Goal: Information Seeking & Learning: Learn about a topic

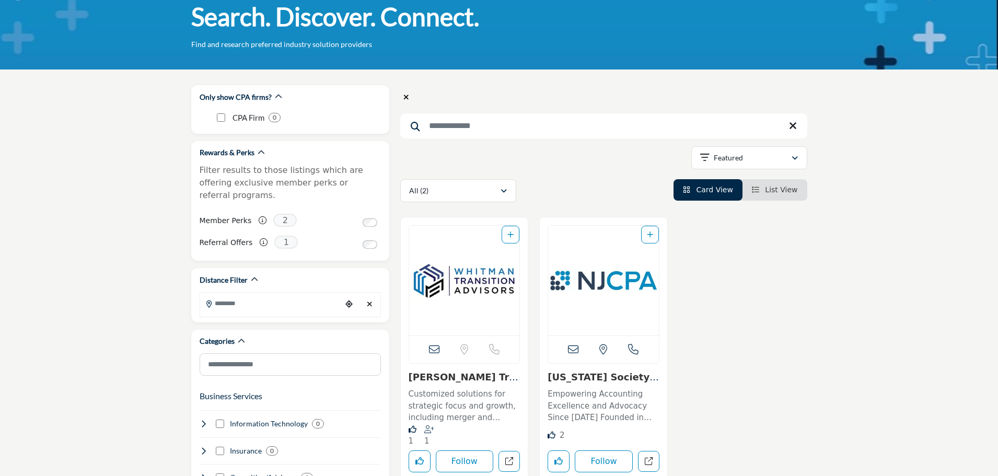
scroll to position [157, 0]
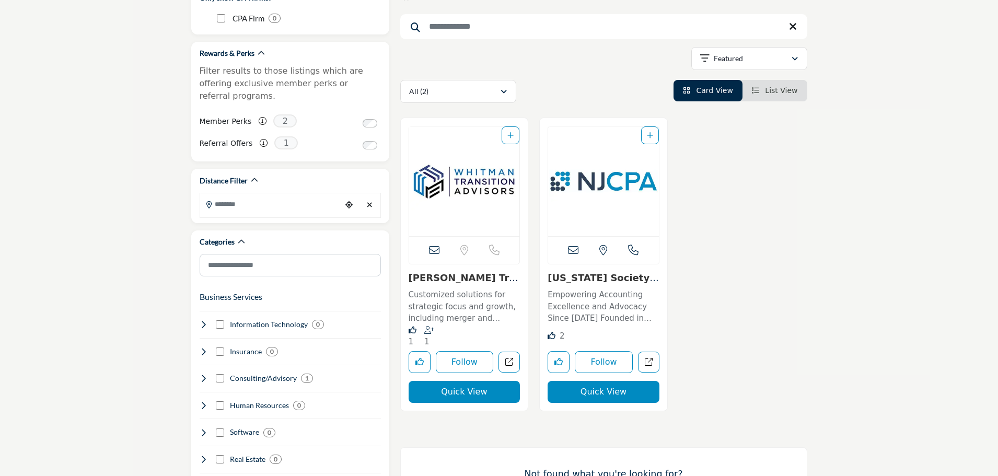
drag, startPoint x: 0, startPoint y: 0, endPoint x: 526, endPoint y: 113, distance: 537.8
click at [525, 120] on div "Sorry, but we don't have a location for this listing" at bounding box center [465, 264] width 128 height 293
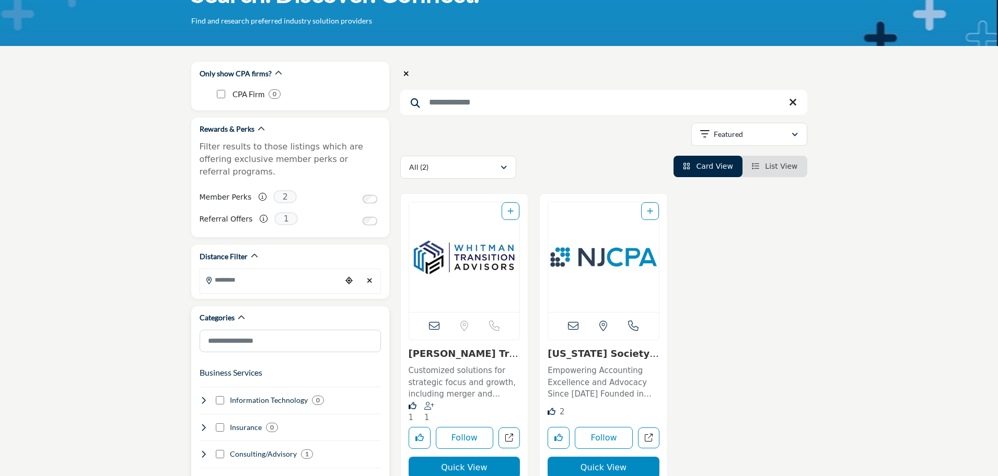
scroll to position [0, 0]
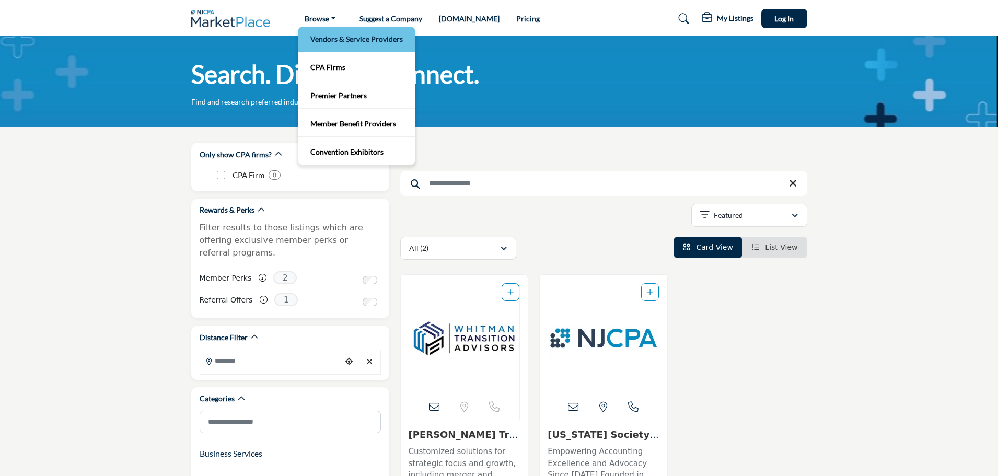
click at [331, 40] on link "Vendors & Service Providers" at bounding box center [356, 39] width 107 height 15
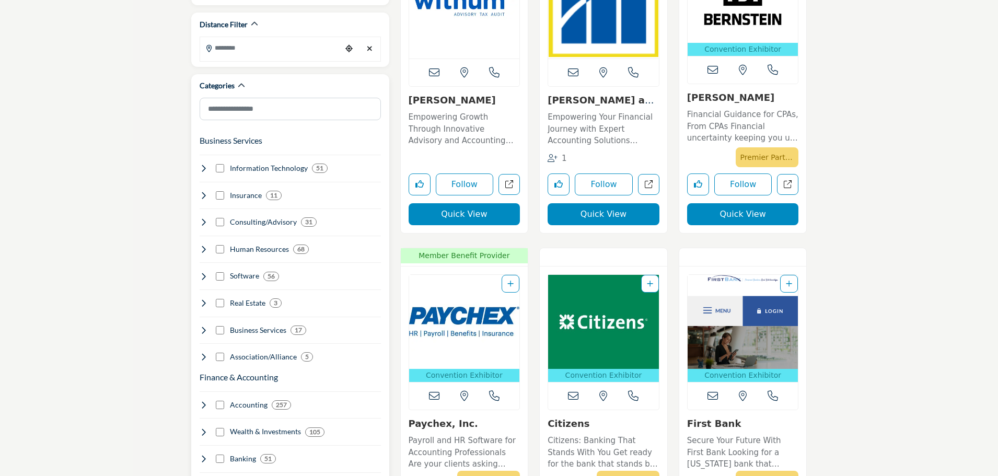
scroll to position [314, 0]
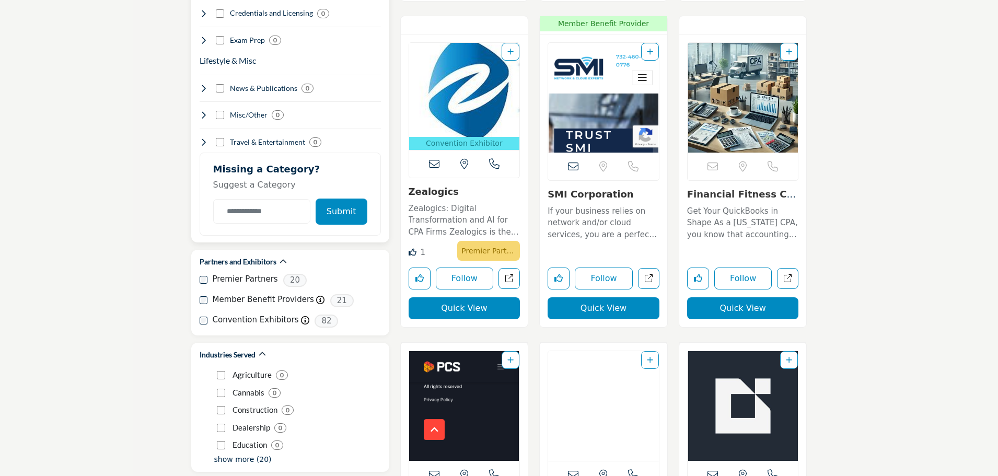
scroll to position [1254, 0]
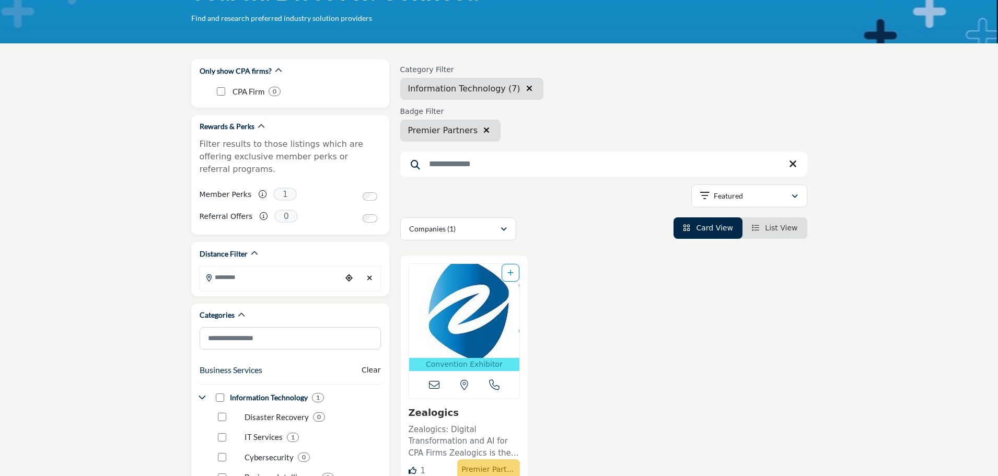
scroll to position [209, 0]
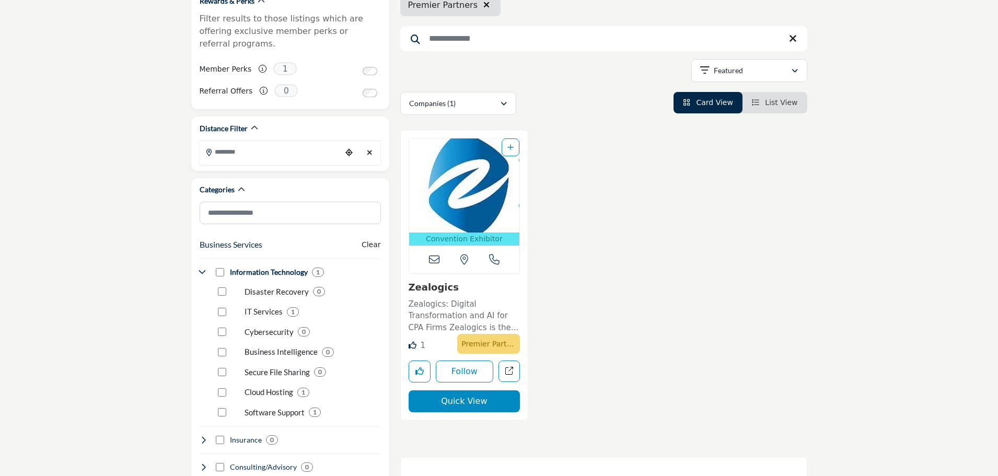
click at [440, 325] on p "Zealogics: Digital Transformation and AI for CPA Firms Zealogics is the premier…" at bounding box center [465, 316] width 112 height 36
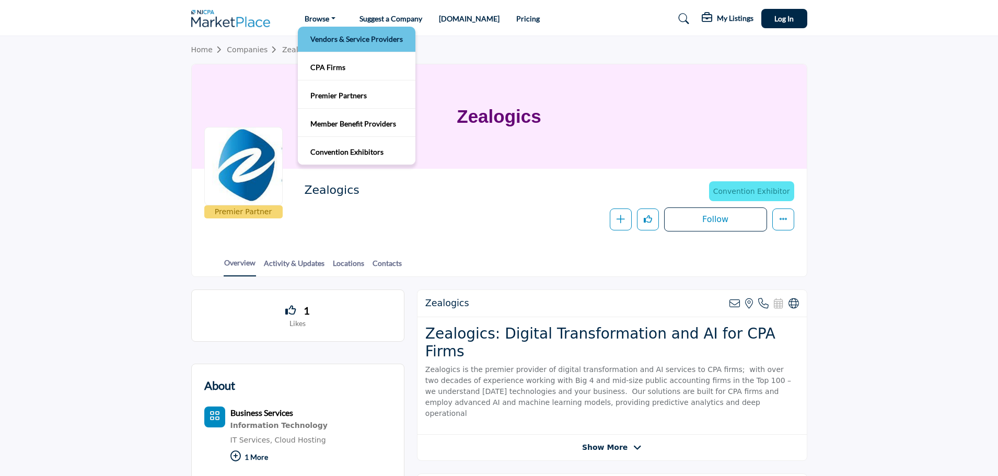
click at [321, 43] on link "Vendors & Service Providers" at bounding box center [356, 39] width 107 height 15
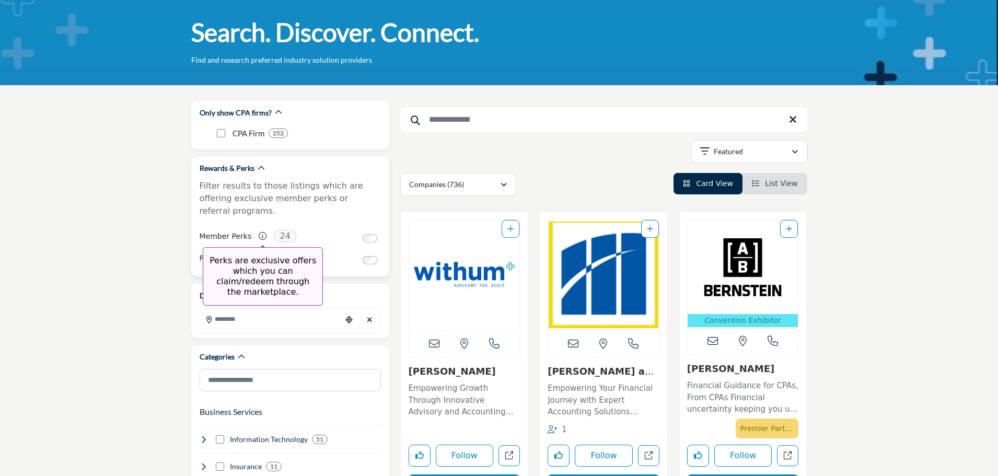
scroll to position [105, 0]
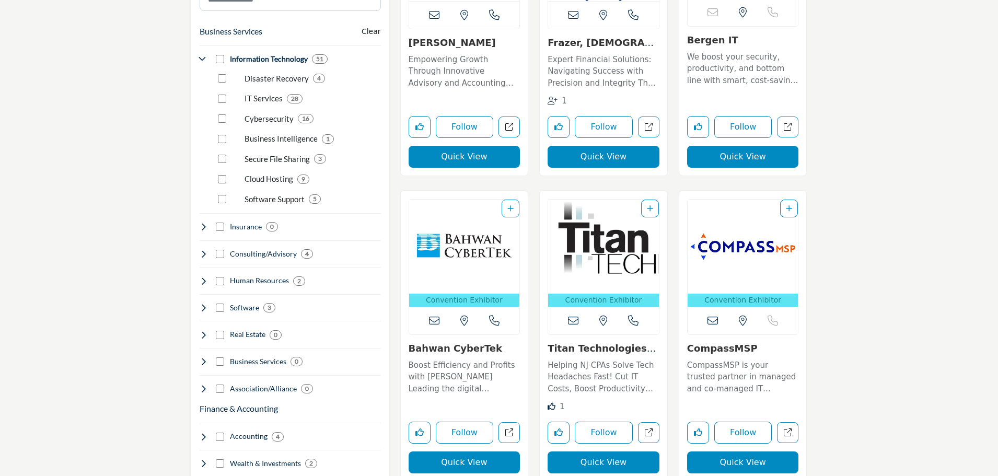
scroll to position [523, 0]
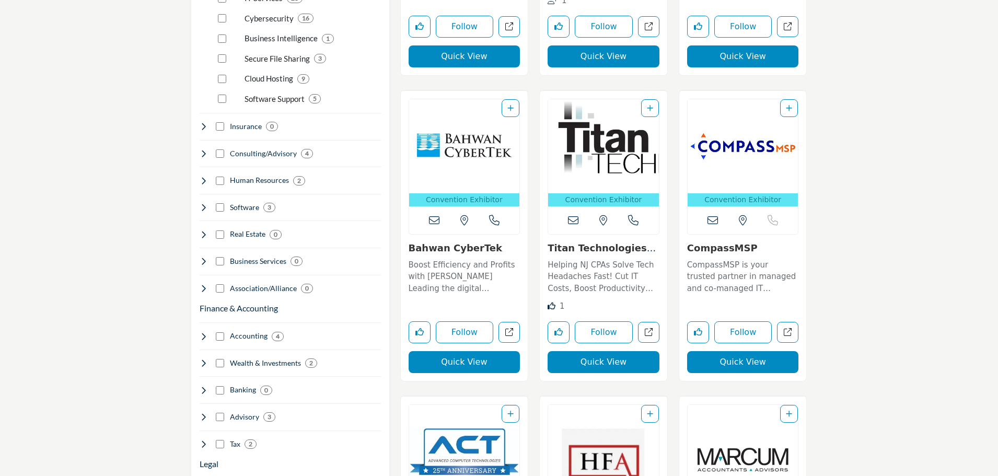
click at [452, 248] on link "Bahwan CyberTek" at bounding box center [456, 248] width 94 height 11
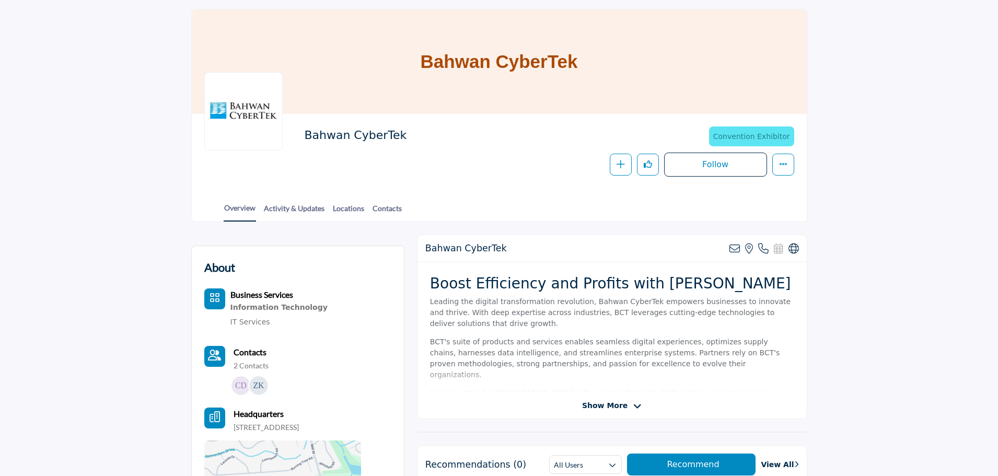
scroll to position [52, 0]
